Goal: Information Seeking & Learning: Learn about a topic

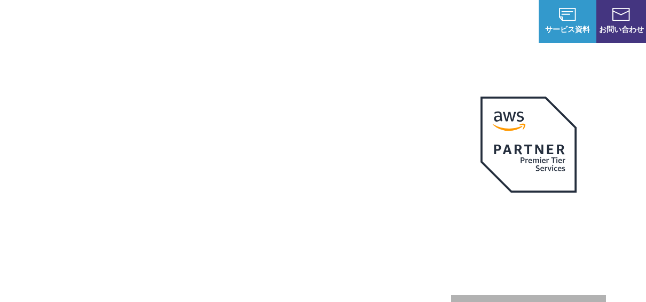
click at [145, 104] on div "AWSの導入からコスト削減、 構成・運用の最適化からデータ活用まで 規模や業種業態を問わない マネージドサービスで AWS ジャーニーの 成功を実現 AWS …" at bounding box center [323, 240] width 566 height 320
click at [365, 254] on h1 "AWS ジャーニーの 成功を実現" at bounding box center [245, 227] width 411 height 103
click at [335, 253] on h1 "AWS ジャーニーの 成功を実現" at bounding box center [245, 227] width 411 height 103
click at [352, 141] on p "AWSの導入からコスト削減、 構成・運用の最適化からデータ活用まで 規模や業種業態を問わない マネージドサービスで" at bounding box center [245, 141] width 411 height 47
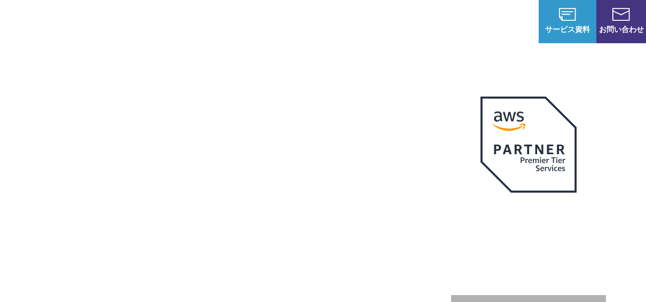
click at [96, 108] on div "AWSの導入からコスト削減、 構成・運用の最適化からデータ活用まで 規模や業種業態を問わない マネージドサービスで AWS ジャーニーの 成功を実現 AWS …" at bounding box center [323, 240] width 566 height 320
drag, startPoint x: 96, startPoint y: 103, endPoint x: 206, endPoint y: 77, distance: 112.4
click at [202, 78] on div "AWSの導入からコスト削減、 構成・運用の最適化からデータ活用まで 規模や業種業態を問わない マネージドサービスで AWS ジャーニーの 成功を実現 AWS …" at bounding box center [323, 227] width 646 height 454
